Goal: Task Accomplishment & Management: Use online tool/utility

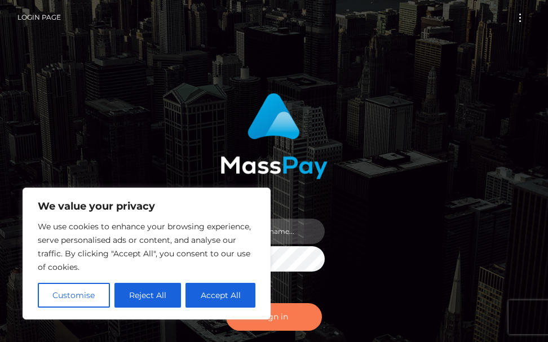
type input "terry.cope2"
click at [274, 316] on button "Sign in" at bounding box center [274, 317] width 96 height 28
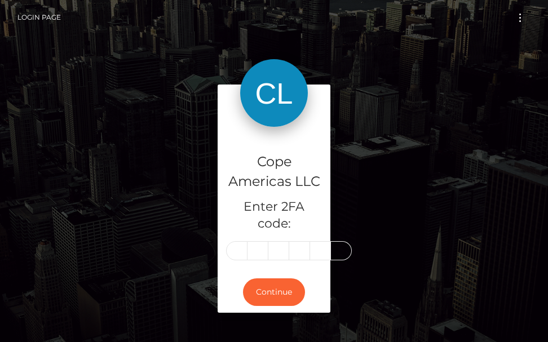
scroll to position [0, 2]
type input "8"
type input "5"
type input "0"
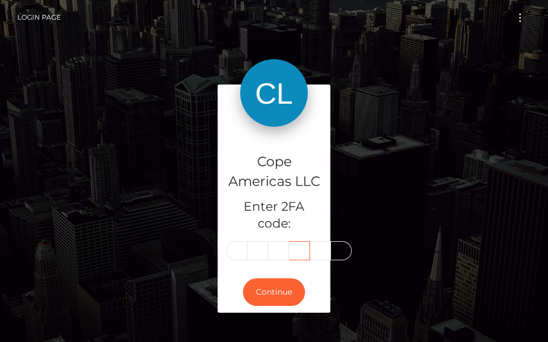
scroll to position [0, 2]
type input "3"
type input "9"
type input "2"
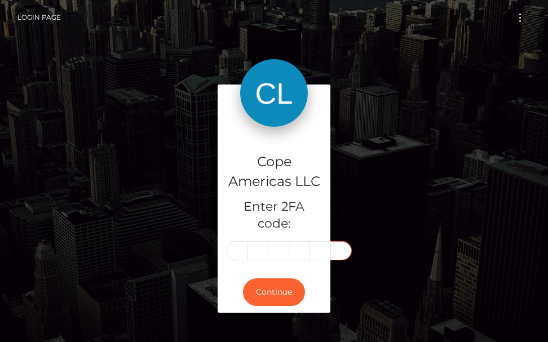
scroll to position [0, 2]
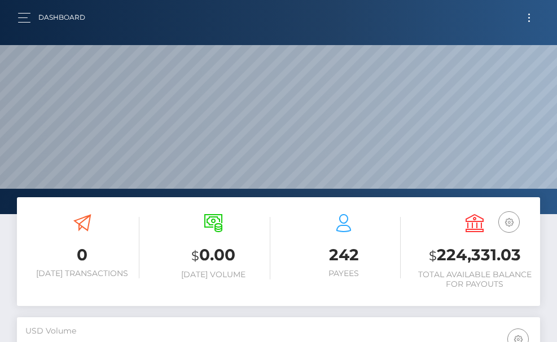
scroll to position [200, 253]
click at [25, 22] on span "button" at bounding box center [24, 22] width 12 height 1
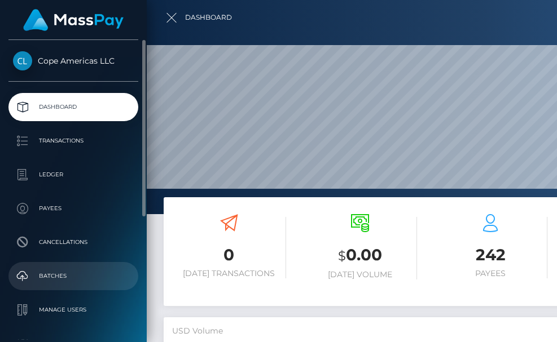
click at [53, 273] on p "Batches" at bounding box center [73, 276] width 121 height 17
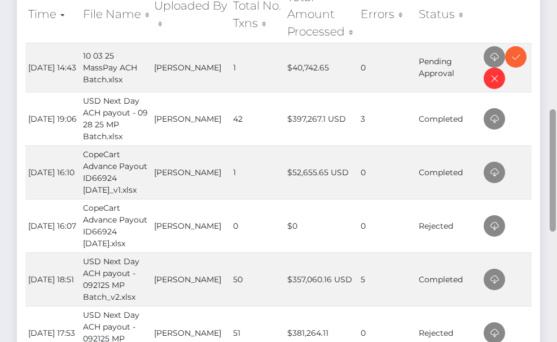
scroll to position [290, 0]
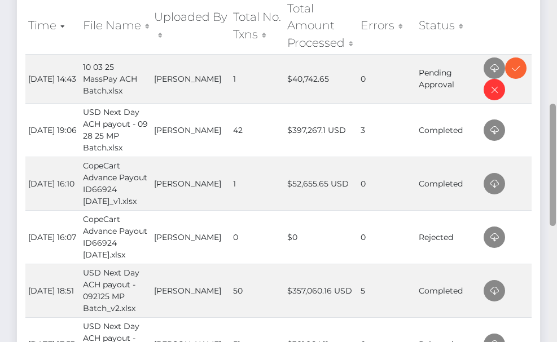
drag, startPoint x: 551, startPoint y: 233, endPoint x: 549, endPoint y: 118, distance: 115.6
click at [549, 118] on div at bounding box center [552, 165] width 6 height 122
click at [489, 64] on icon at bounding box center [494, 68] width 14 height 14
click at [513, 67] on icon at bounding box center [516, 68] width 14 height 14
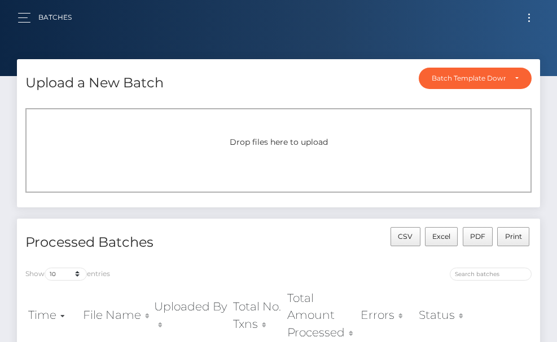
click at [528, 22] on button "Toggle navigation" at bounding box center [528, 17] width 21 height 15
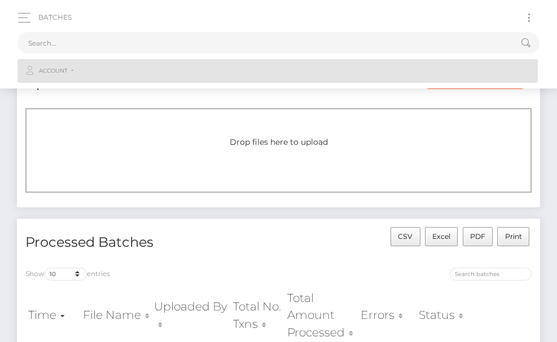
click at [74, 73] on link "Account" at bounding box center [277, 71] width 520 height 24
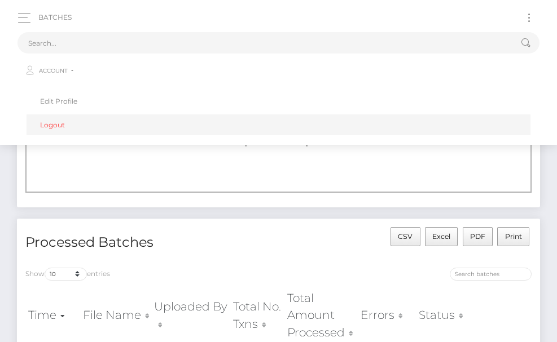
click at [61, 124] on link "Logout" at bounding box center [279, 124] width 504 height 21
